Goal: Task Accomplishment & Management: Use online tool/utility

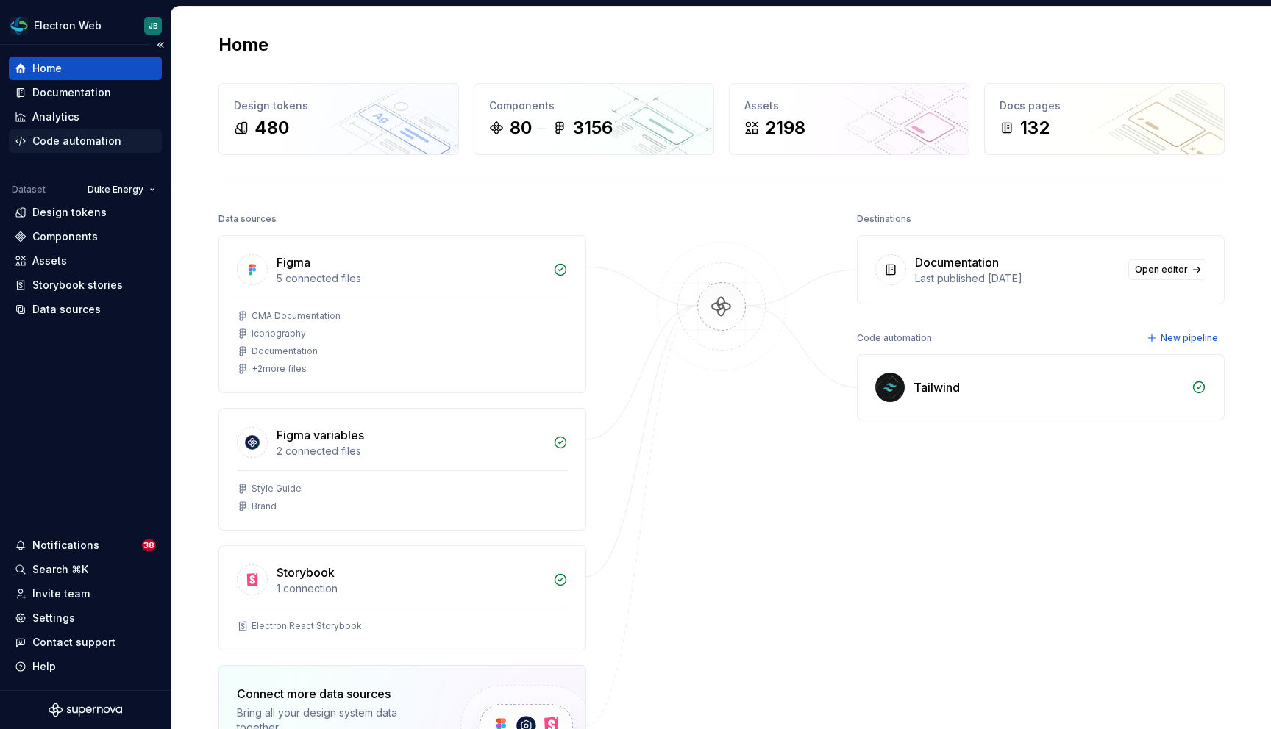
click at [88, 142] on div "Code automation" at bounding box center [76, 141] width 89 height 15
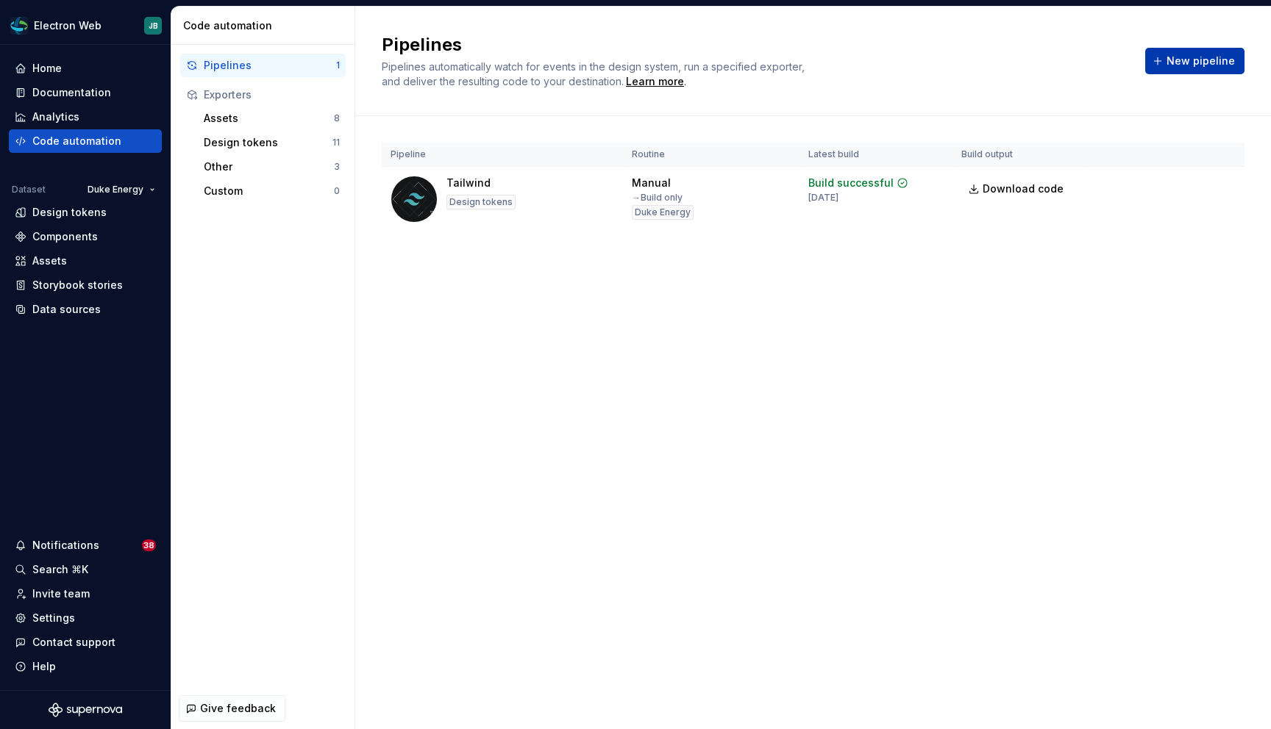
click at [1174, 56] on span "New pipeline" at bounding box center [1200, 61] width 68 height 15
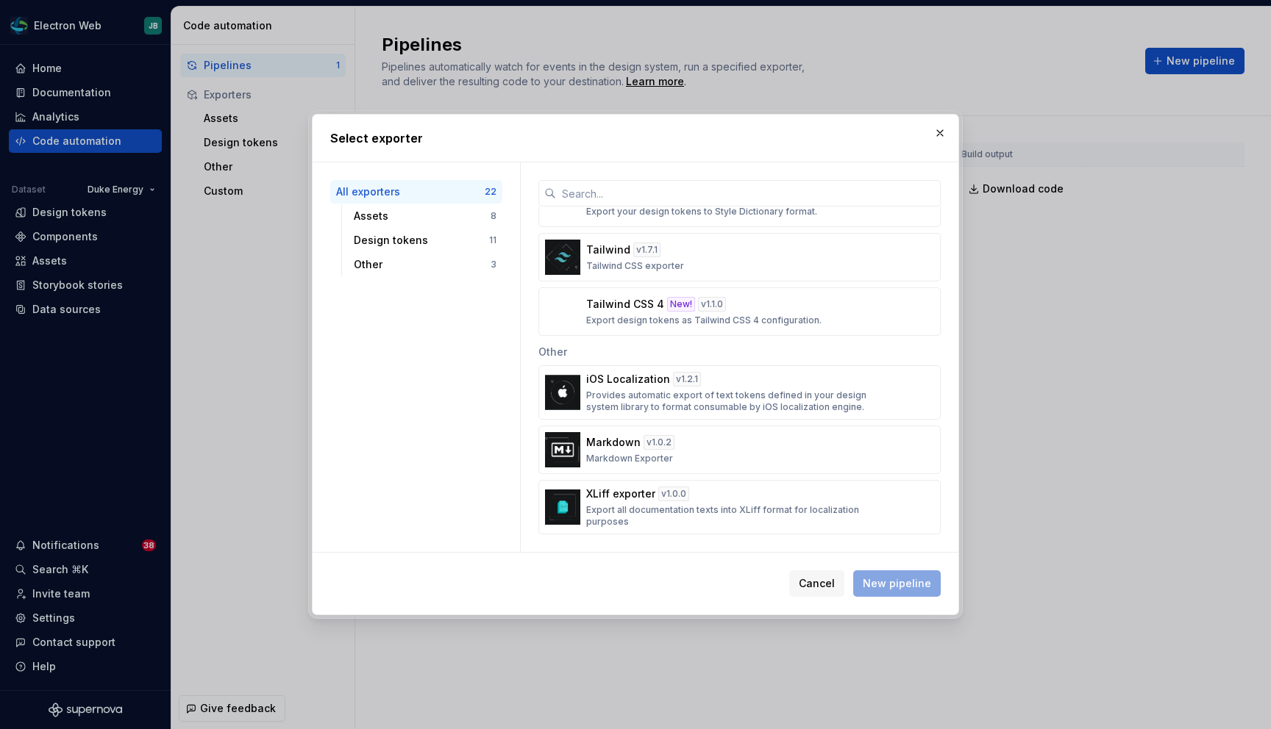
scroll to position [956, 0]
click at [820, 307] on div "Tailwind CSS 4 New! v 1.1.0 Export design tokens as Tailwind CSS 4 configuratio…" at bounding box center [735, 313] width 298 height 29
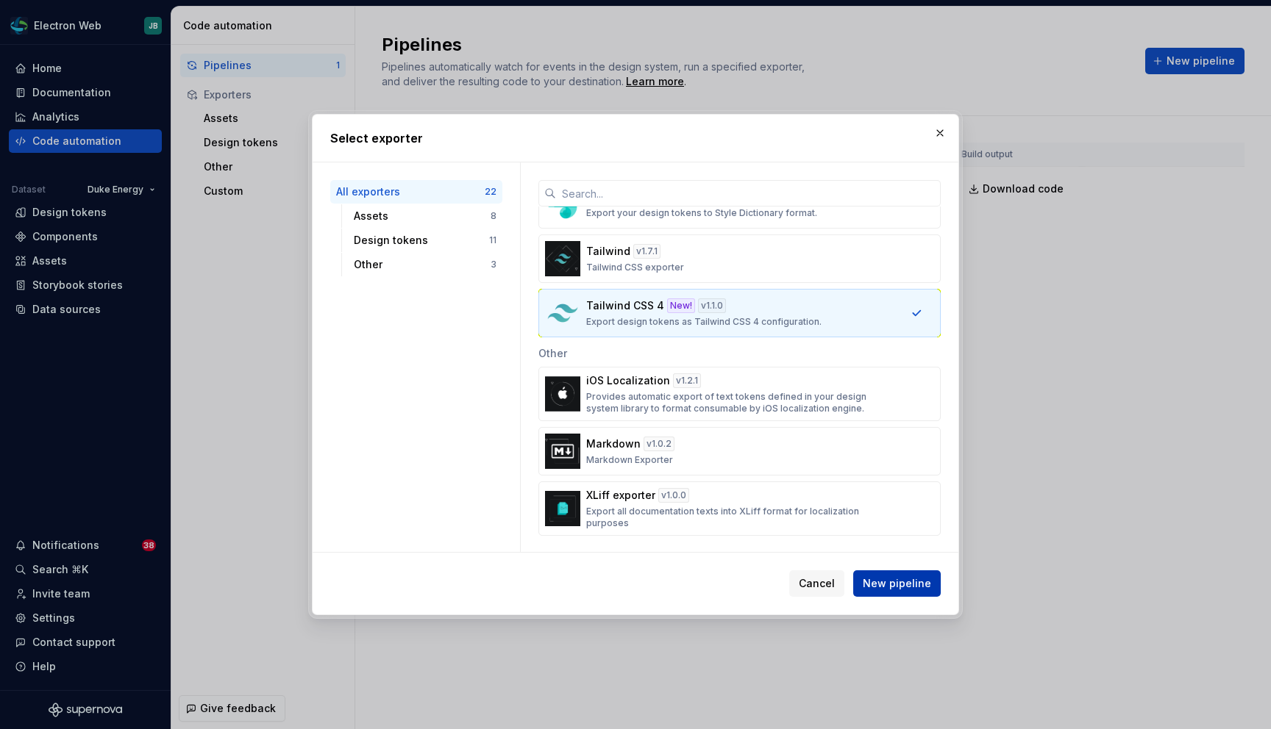
click at [894, 585] on span "New pipeline" at bounding box center [897, 583] width 68 height 15
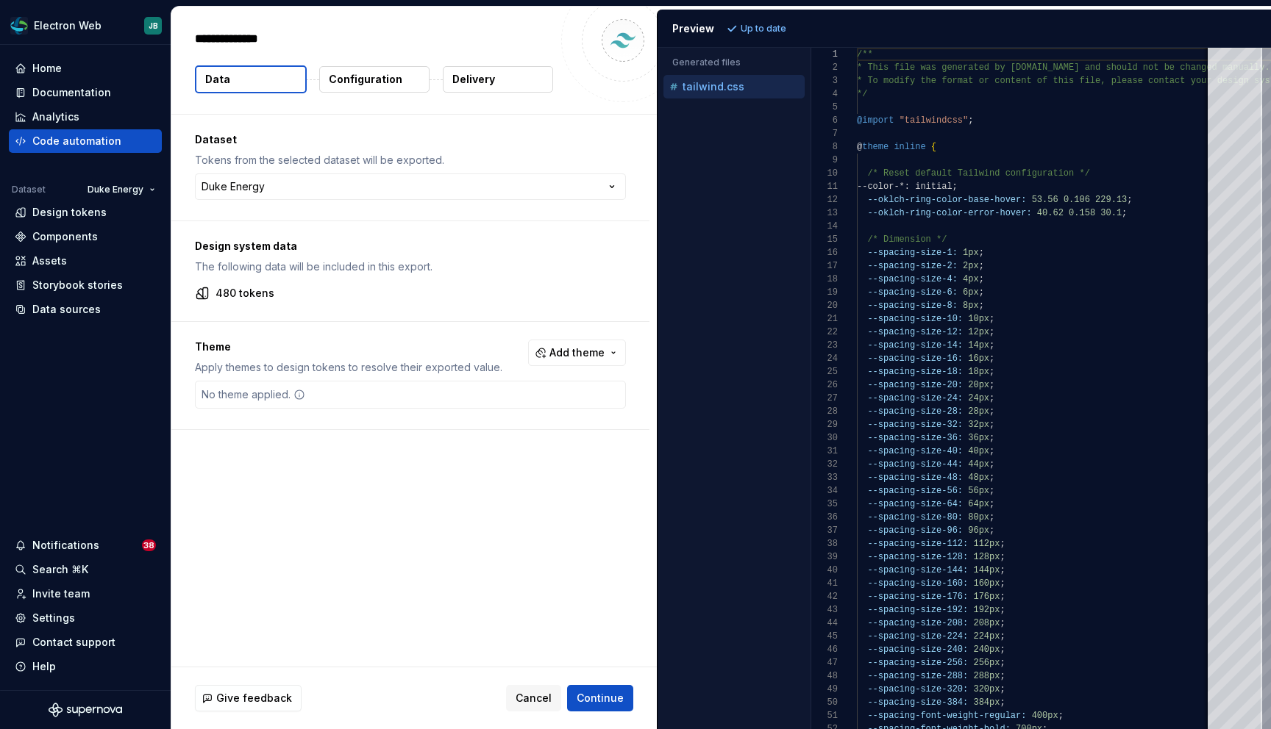
type textarea "*"
click at [383, 74] on p "Configuration" at bounding box center [366, 79] width 74 height 15
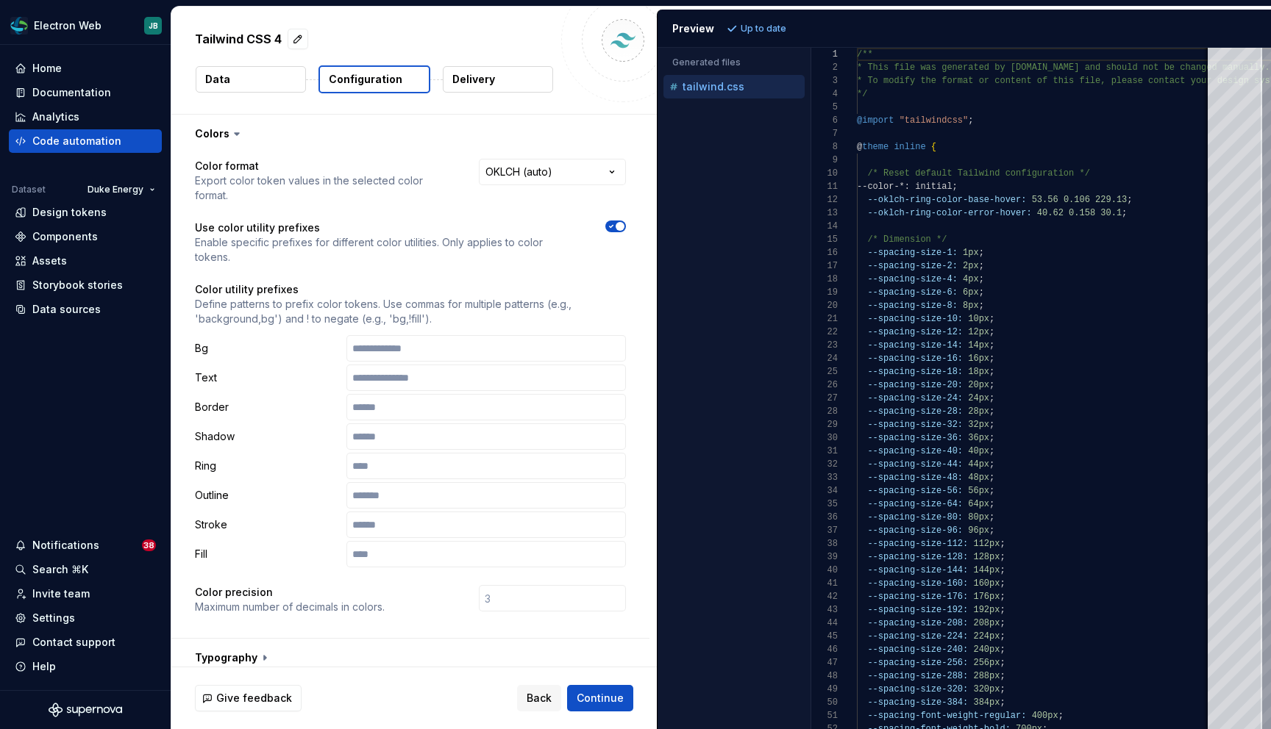
click at [374, 82] on p "Configuration" at bounding box center [366, 79] width 74 height 15
click at [508, 78] on button "Delivery" at bounding box center [498, 79] width 110 height 26
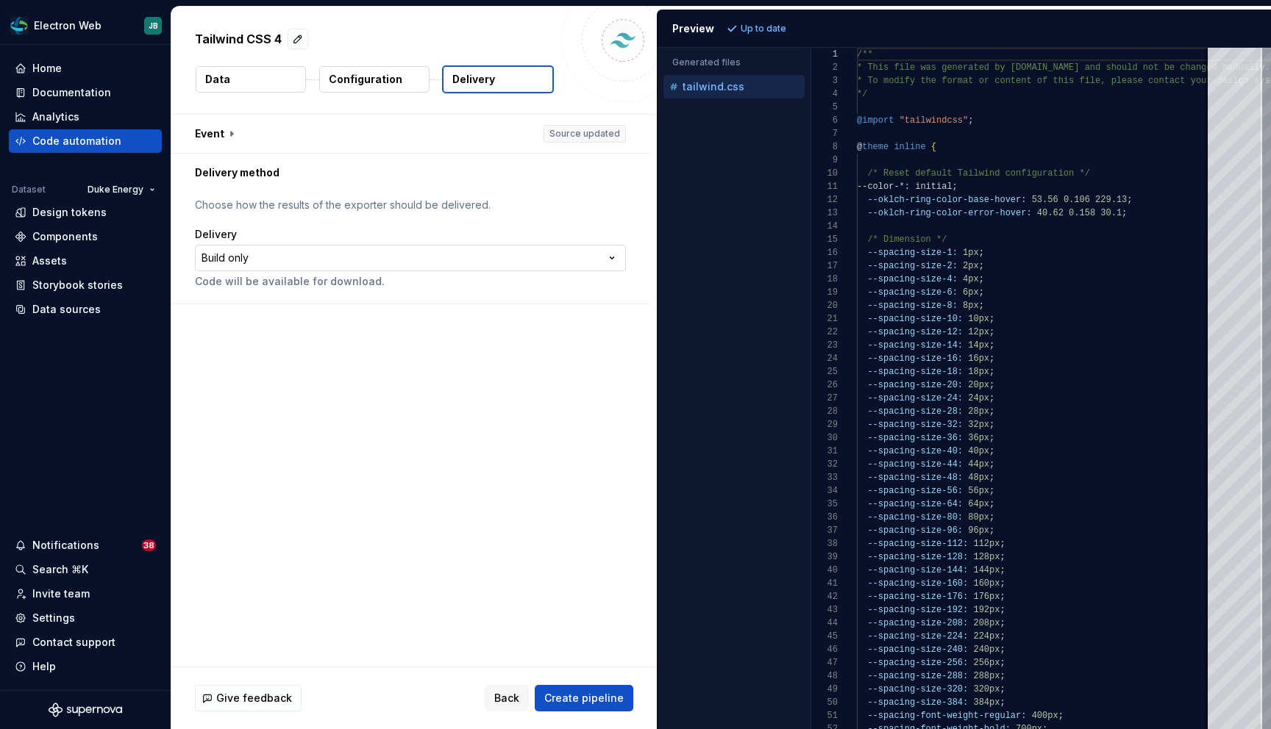
click at [618, 254] on html "**********" at bounding box center [635, 364] width 1271 height 729
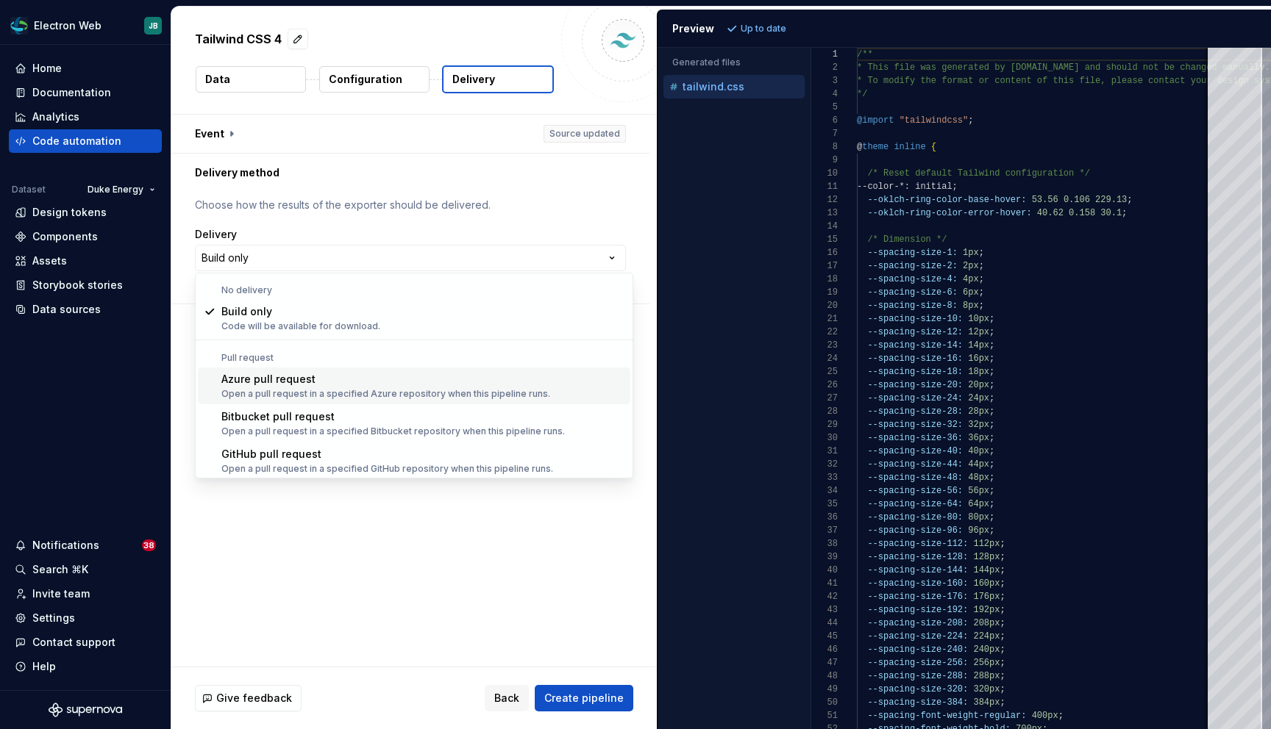
scroll to position [41, 0]
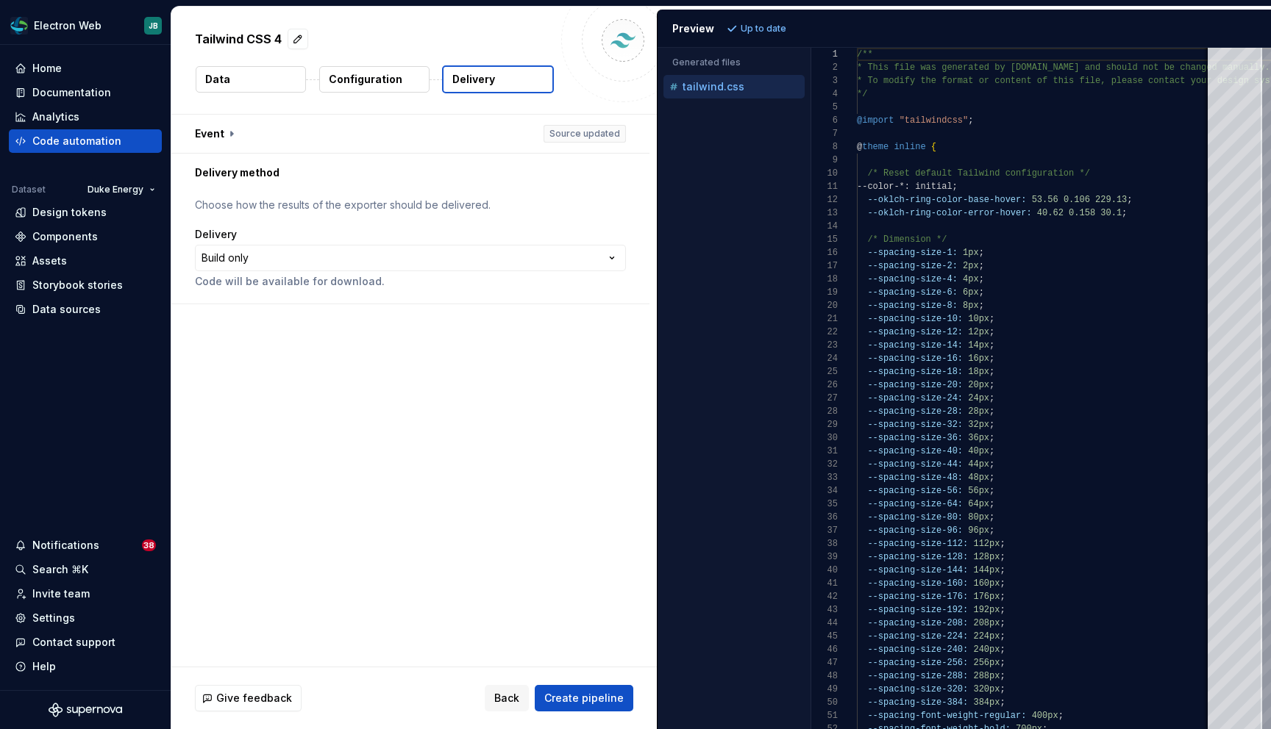
click at [515, 179] on html "**********" at bounding box center [635, 364] width 1271 height 729
click at [388, 73] on p "Configuration" at bounding box center [366, 79] width 74 height 15
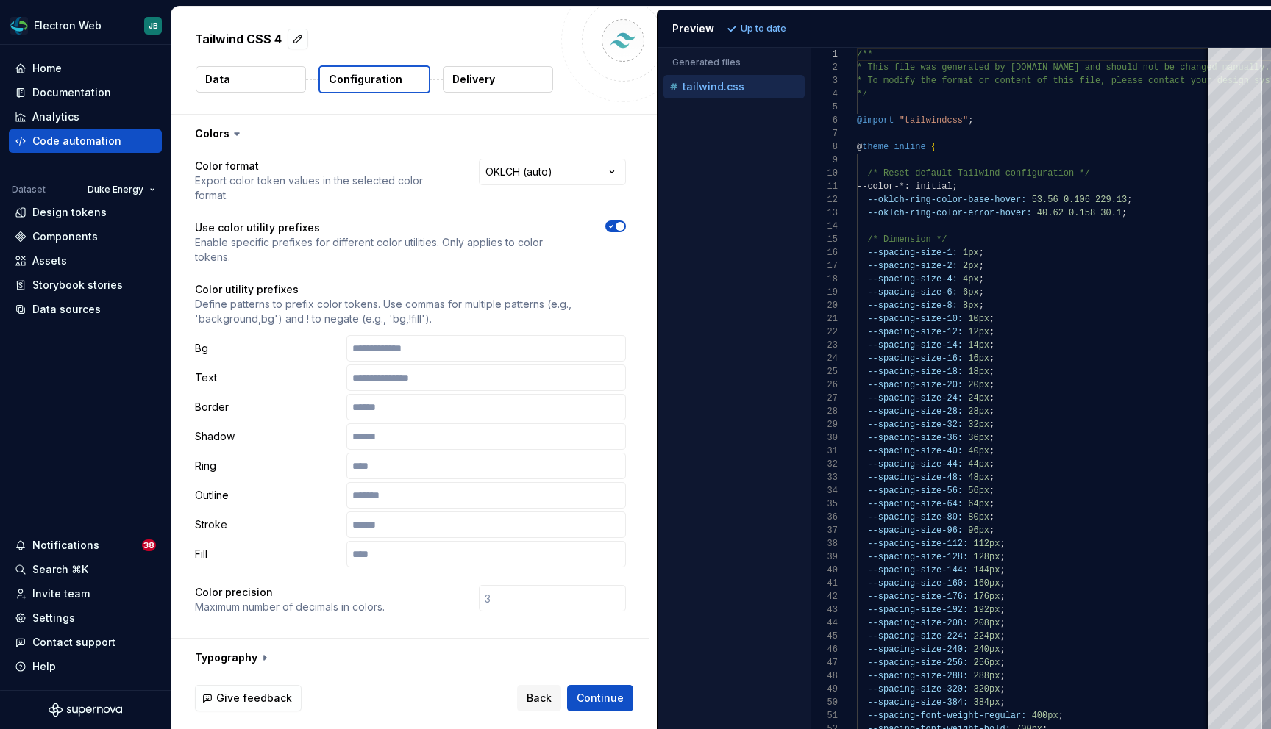
click at [255, 73] on button "Data" at bounding box center [251, 79] width 110 height 26
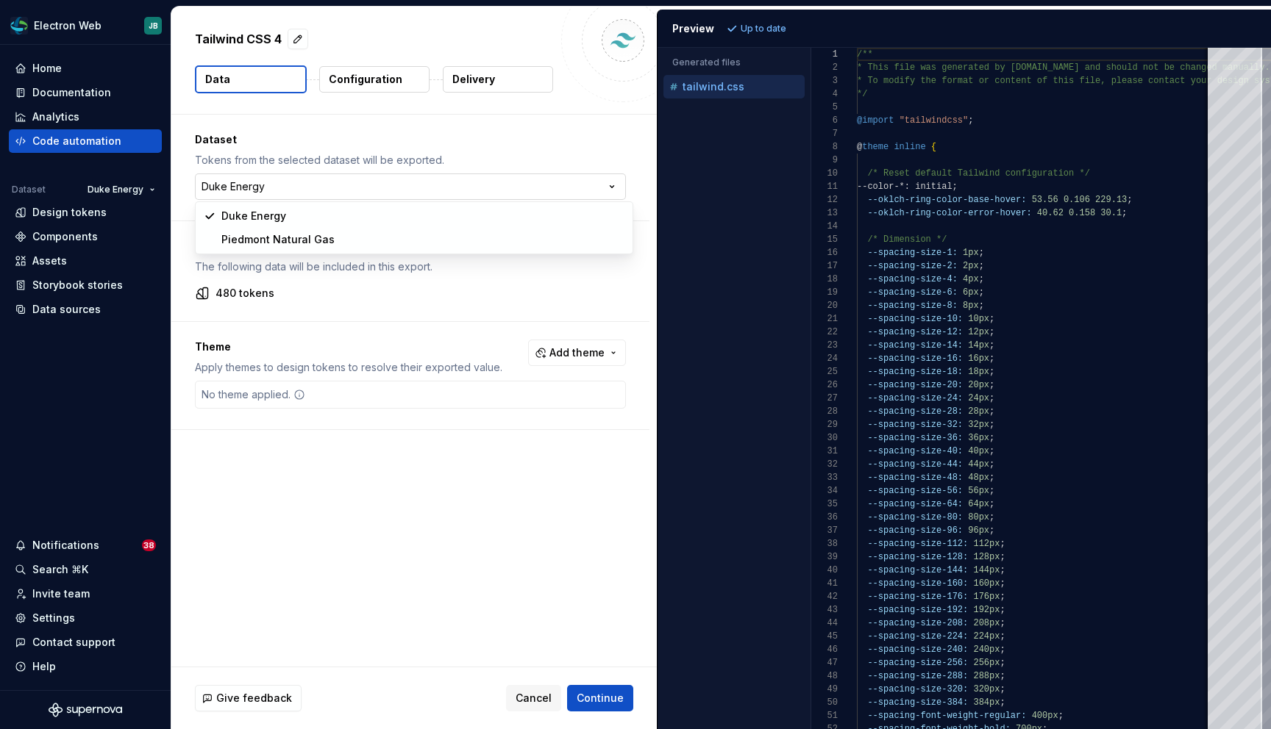
click at [439, 198] on html "**********" at bounding box center [635, 364] width 1271 height 729
click at [442, 154] on html "**********" at bounding box center [635, 364] width 1271 height 729
click at [253, 291] on p "480 tokens" at bounding box center [244, 293] width 59 height 15
click at [204, 296] on icon at bounding box center [202, 293] width 15 height 15
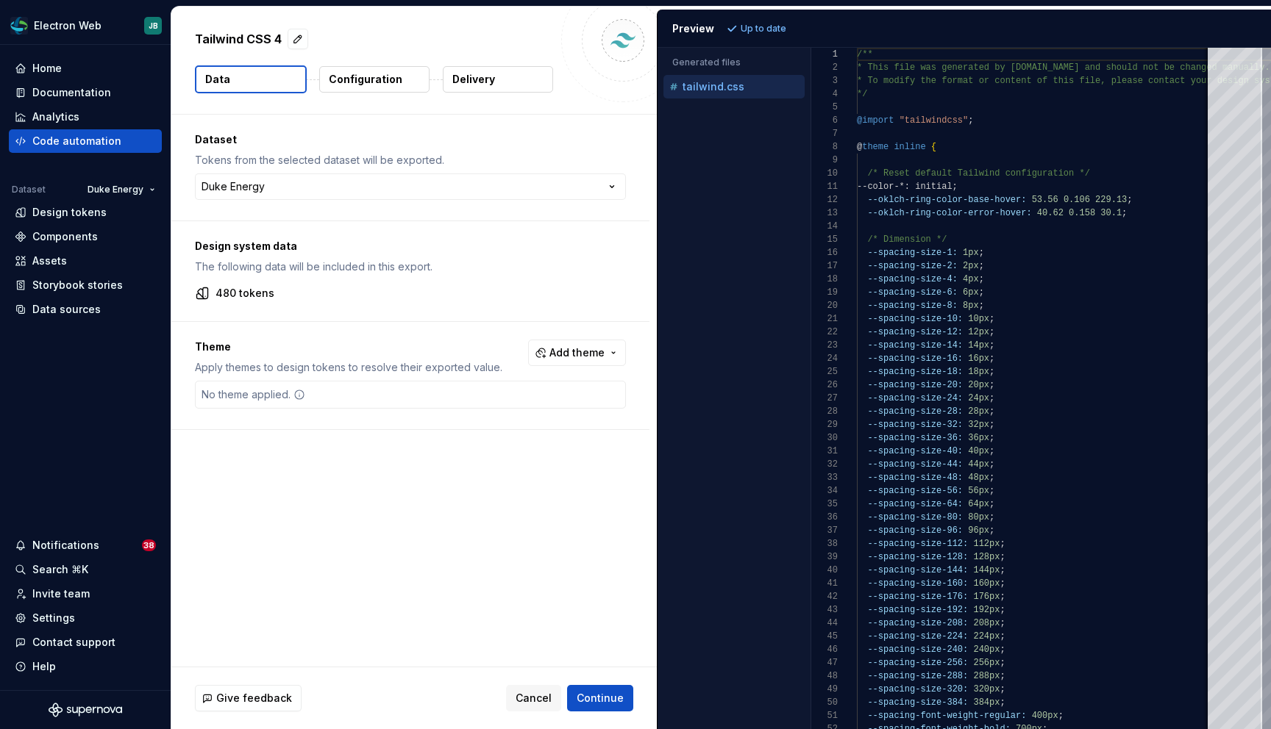
click at [388, 367] on p "Apply themes to design tokens to resolve their exported value." at bounding box center [348, 367] width 307 height 15
click at [362, 396] on div "No theme applied." at bounding box center [410, 395] width 431 height 28
click at [615, 696] on span "Continue" at bounding box center [599, 698] width 47 height 15
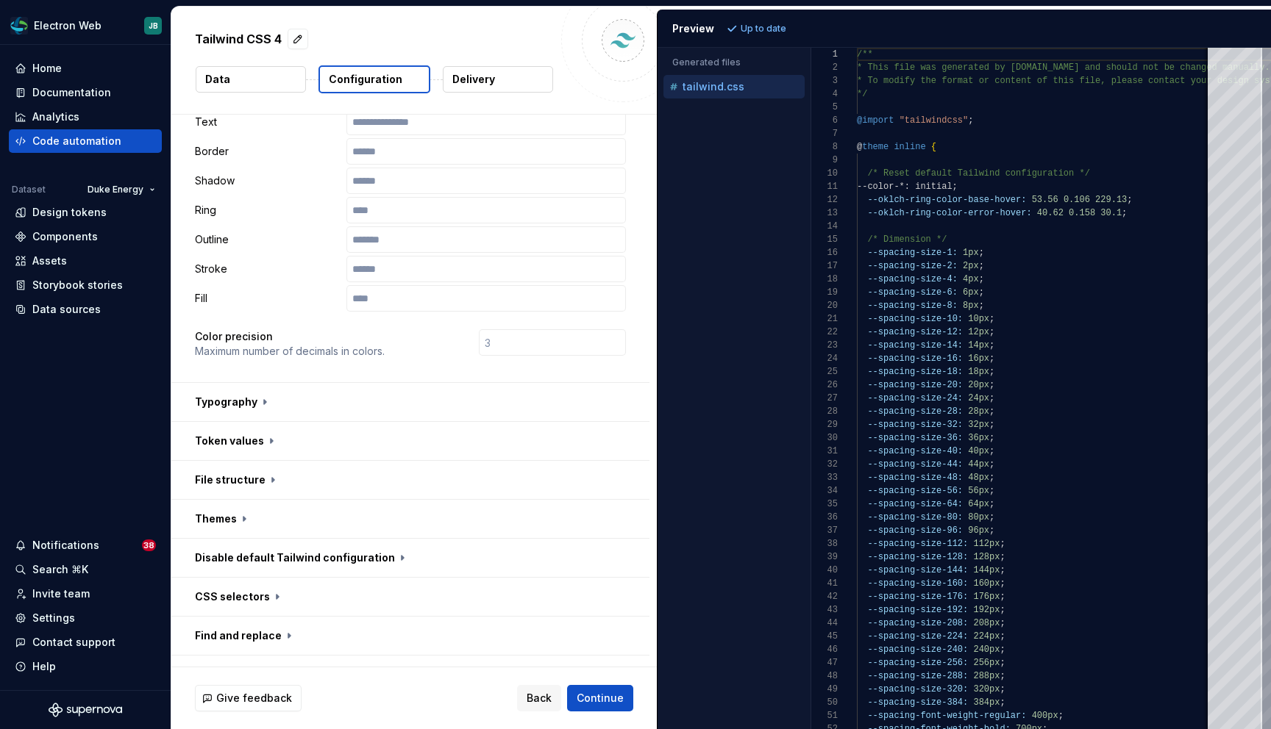
scroll to position [293, 0]
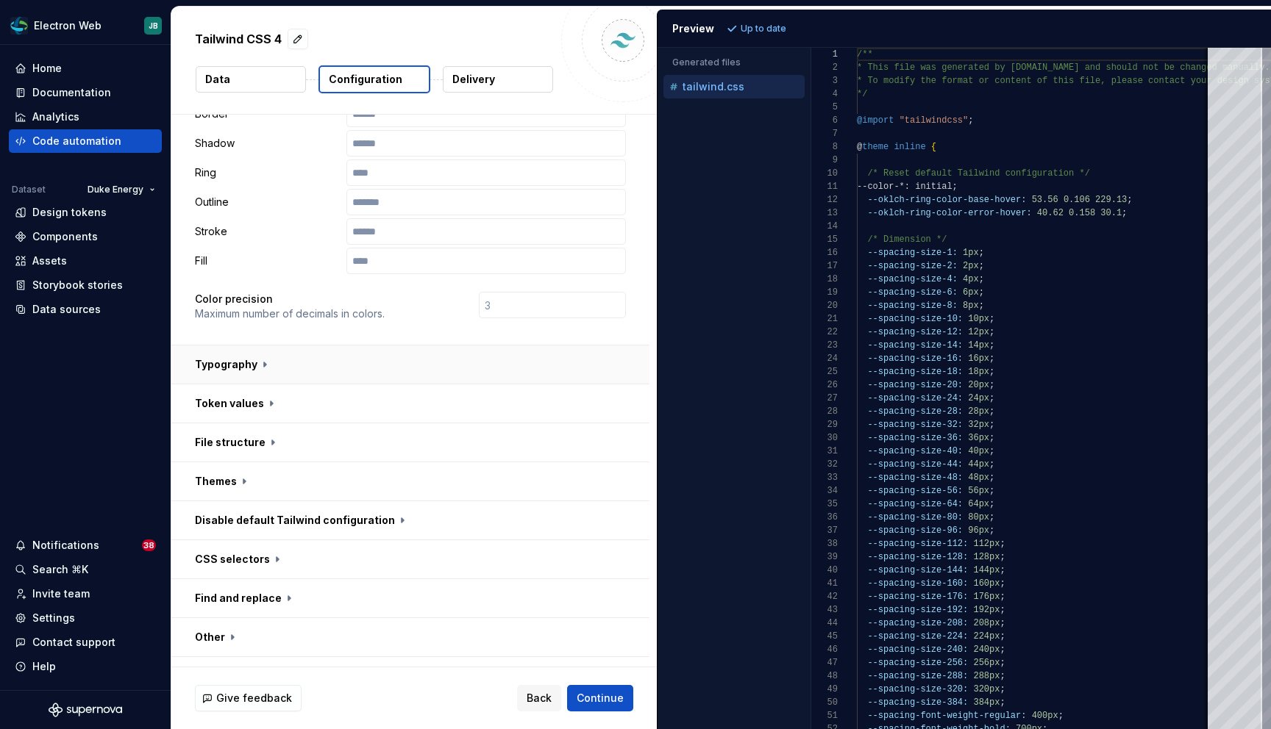
click at [260, 346] on button "button" at bounding box center [410, 365] width 478 height 38
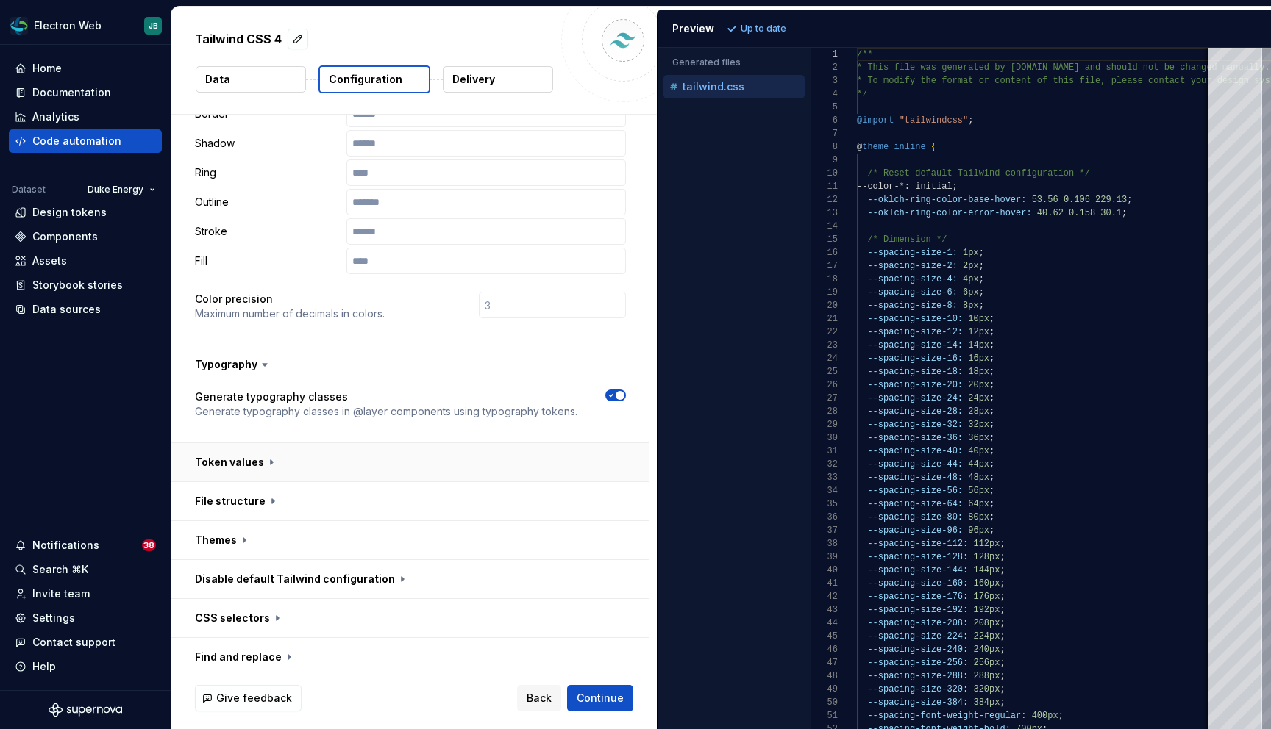
click at [265, 443] on button "button" at bounding box center [410, 462] width 478 height 38
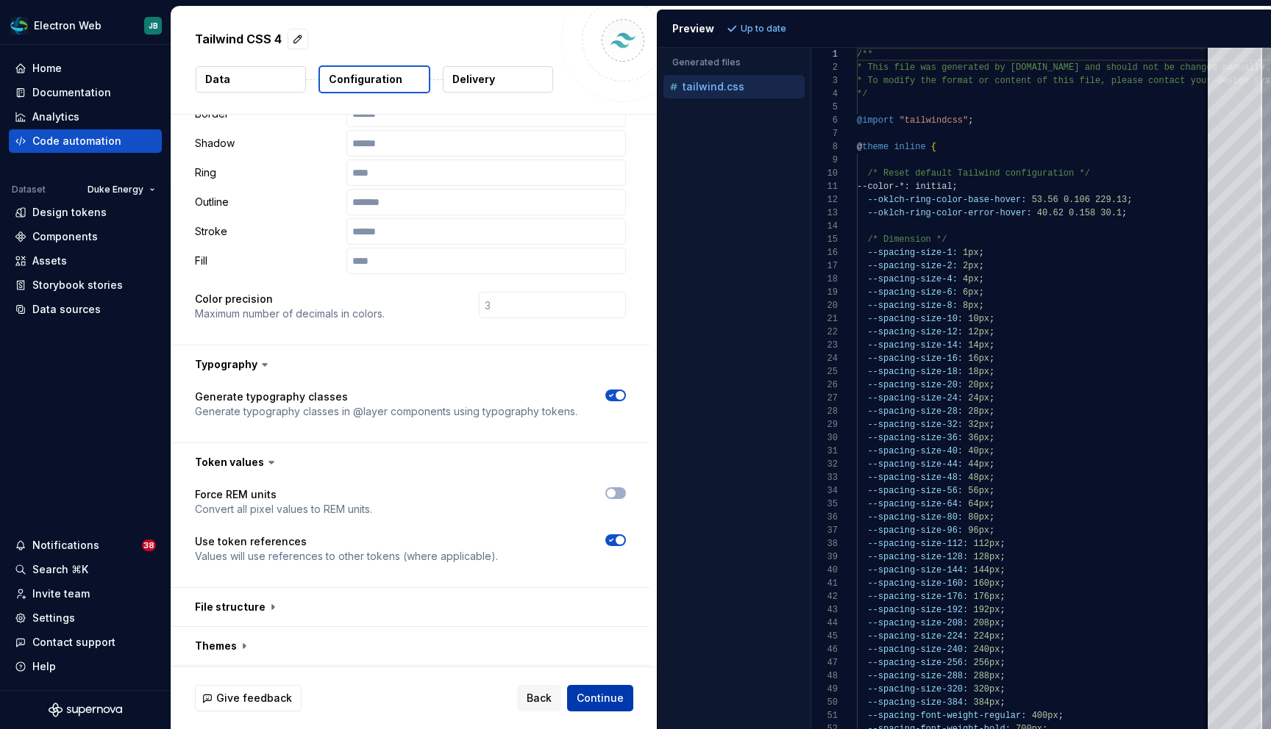
click at [599, 696] on span "Continue" at bounding box center [599, 698] width 47 height 15
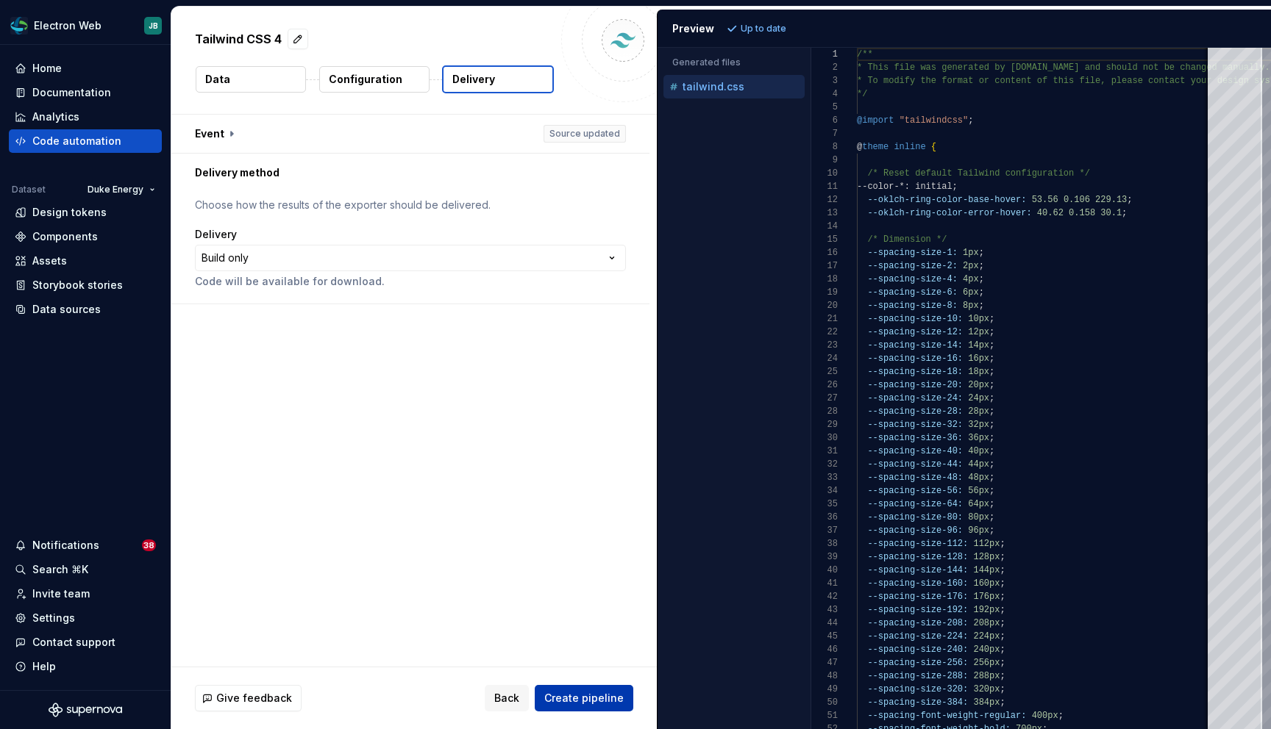
click at [582, 696] on span "Create pipeline" at bounding box center [583, 698] width 79 height 15
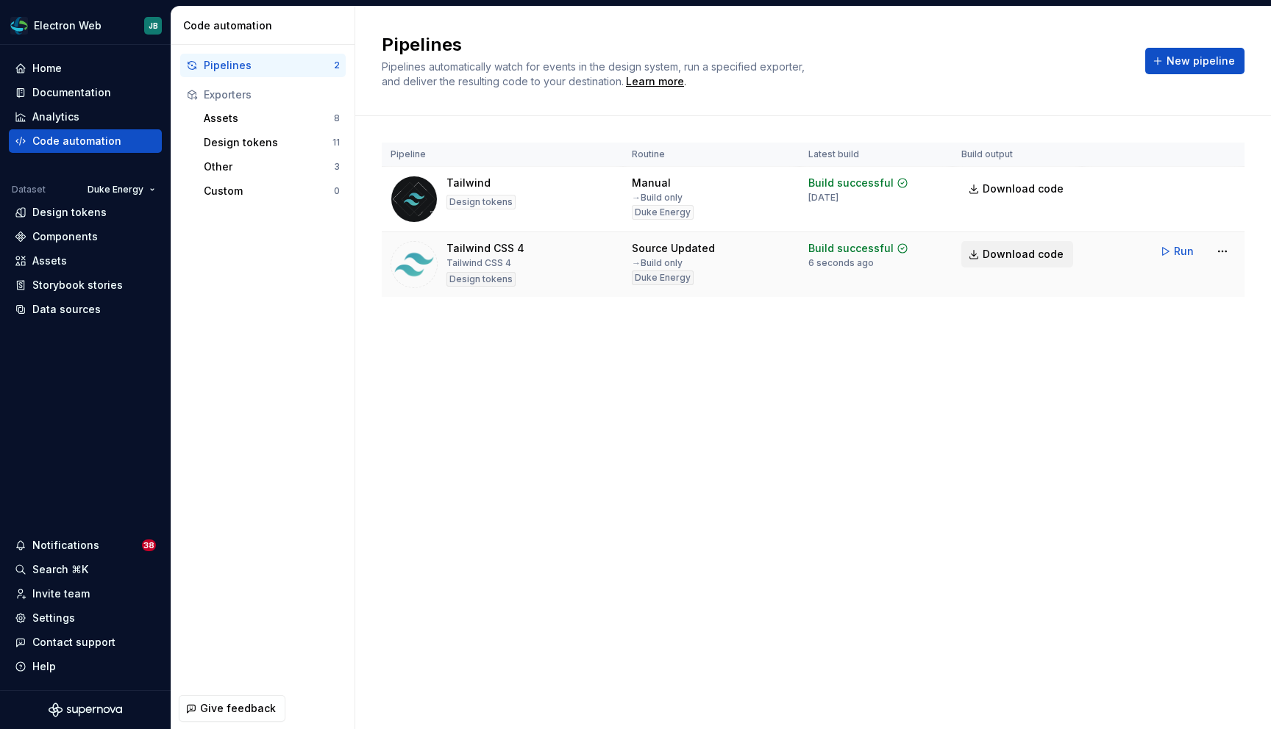
click at [1040, 245] on link "Download code" at bounding box center [1017, 254] width 112 height 26
